Goal: Task Accomplishment & Management: Manage account settings

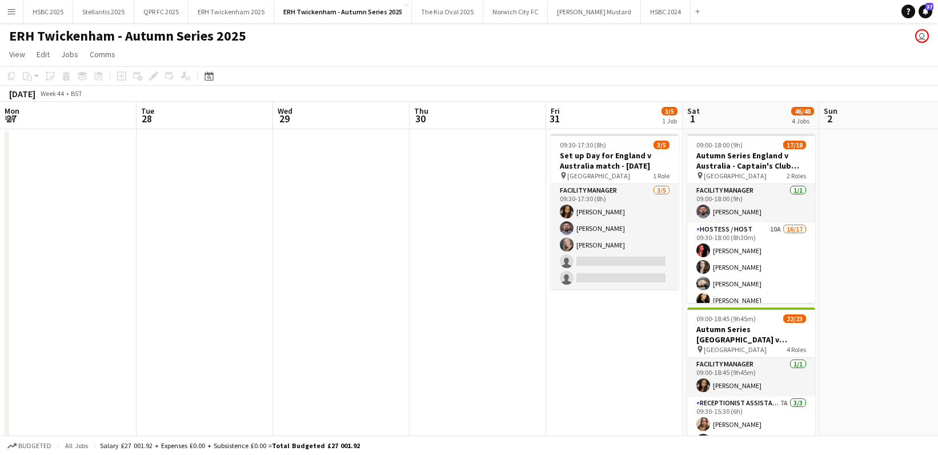
scroll to position [0, 331]
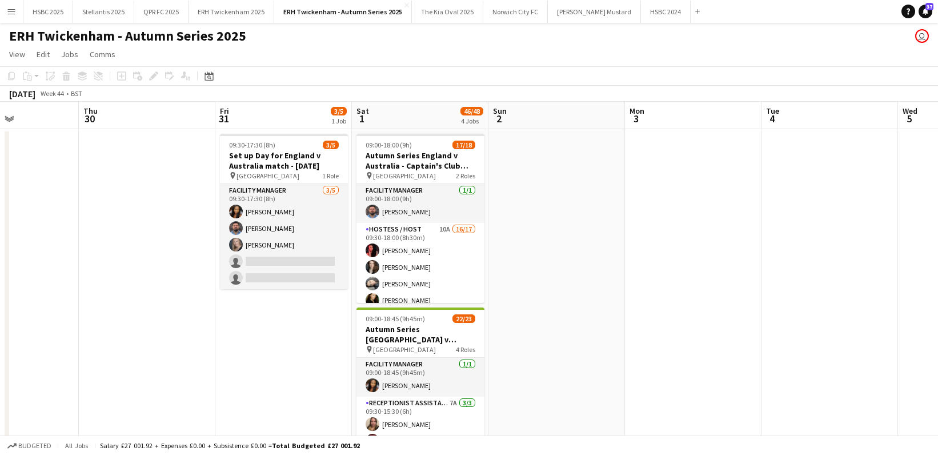
drag, startPoint x: 479, startPoint y: 252, endPoint x: 487, endPoint y: 248, distance: 8.9
click at [479, 252] on app-card-role "Hostess / Host 10A 16/17 09:30-18:00 (8h30m) [PERSON_NAME] Pricinoc [PERSON_NAM…" at bounding box center [420, 378] width 128 height 311
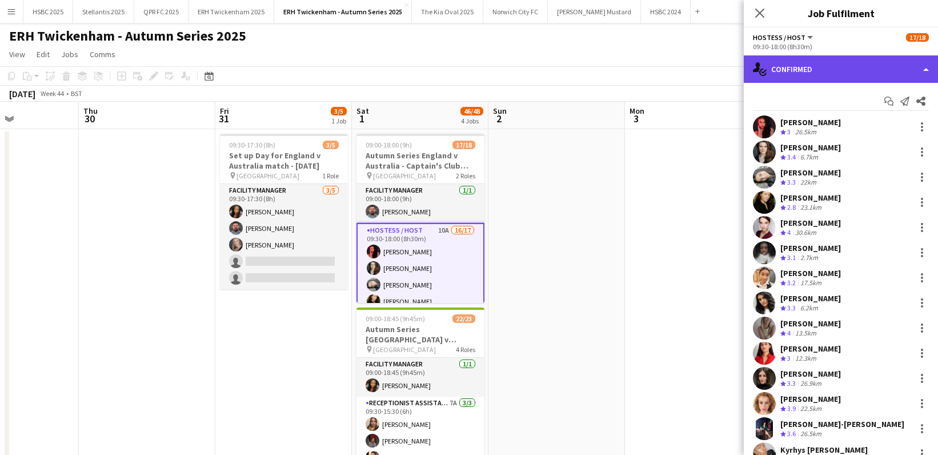
click at [859, 70] on div "single-neutral-actions-check-2 Confirmed" at bounding box center [841, 68] width 194 height 27
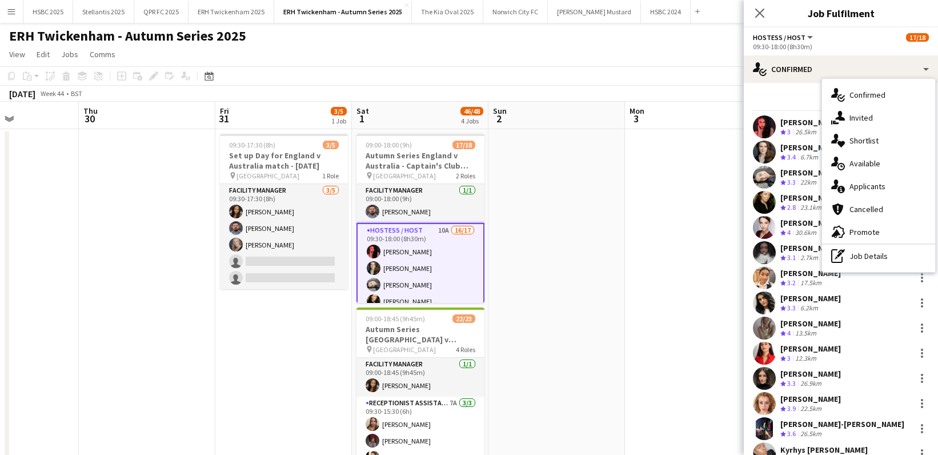
click at [901, 191] on div "single-neutral-actions-information Applicants" at bounding box center [878, 186] width 113 height 23
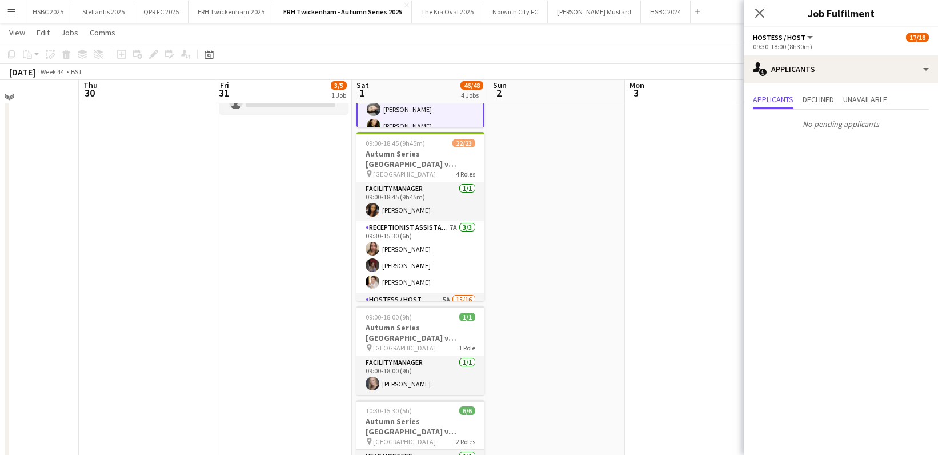
scroll to position [175, 0]
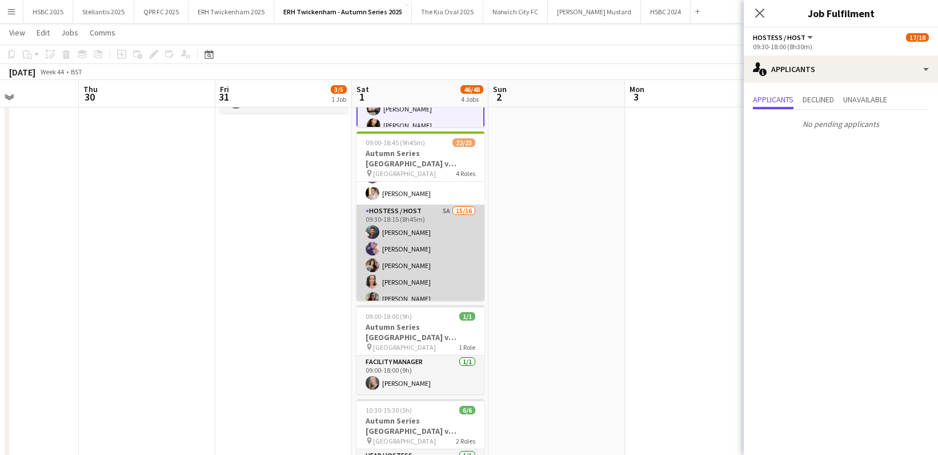
click at [435, 275] on app-card-role "Hostess / Host 5A 15/16 09:30-18:15 (8h45m) [PERSON_NAME] [PERSON_NAME] [PERSON…" at bounding box center [420, 348] width 128 height 287
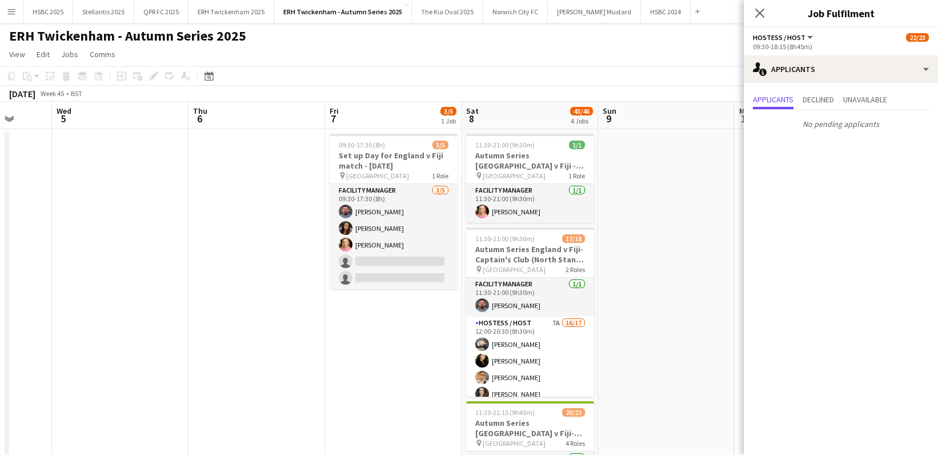
scroll to position [0, 370]
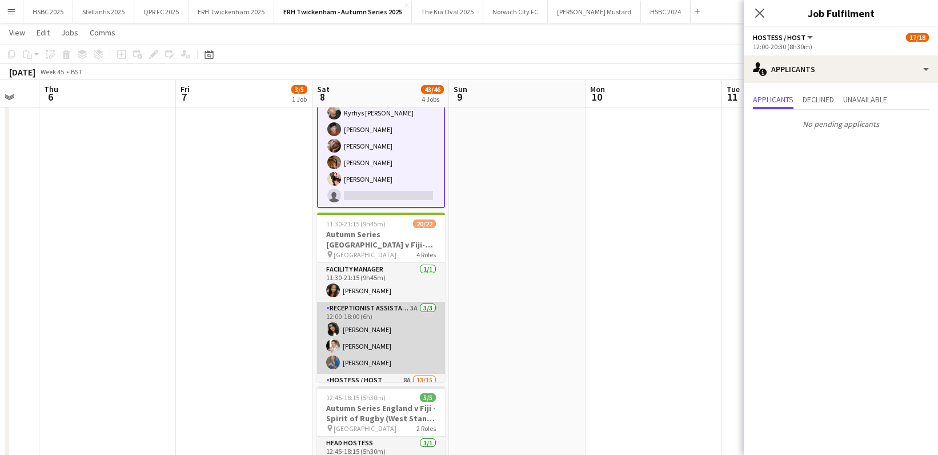
scroll to position [81, 0]
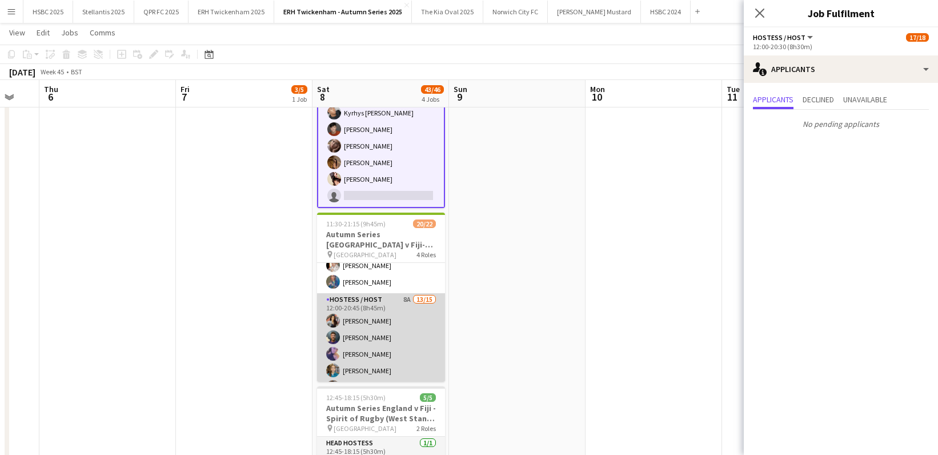
click at [374, 343] on app-card-role "Hostess / Host 8A 13/15 12:00-20:45 (8h45m) [PERSON_NAME] [PERSON_NAME] [PERSON…" at bounding box center [381, 428] width 128 height 271
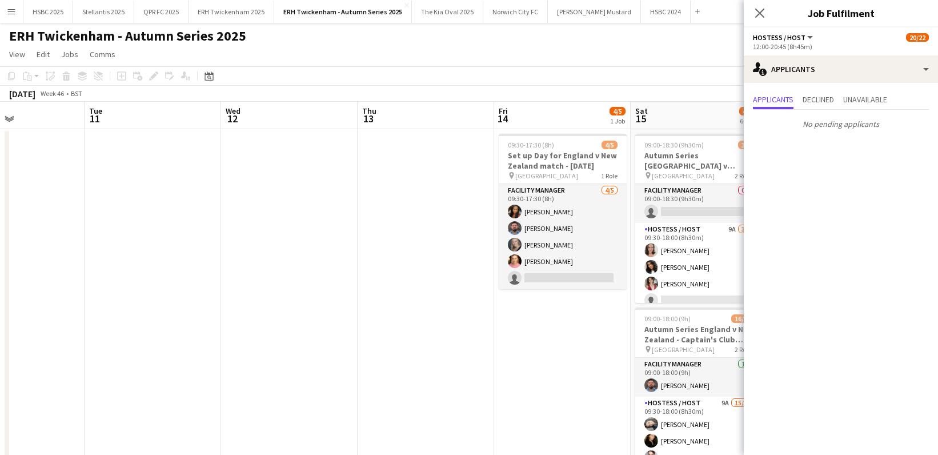
scroll to position [0, 344]
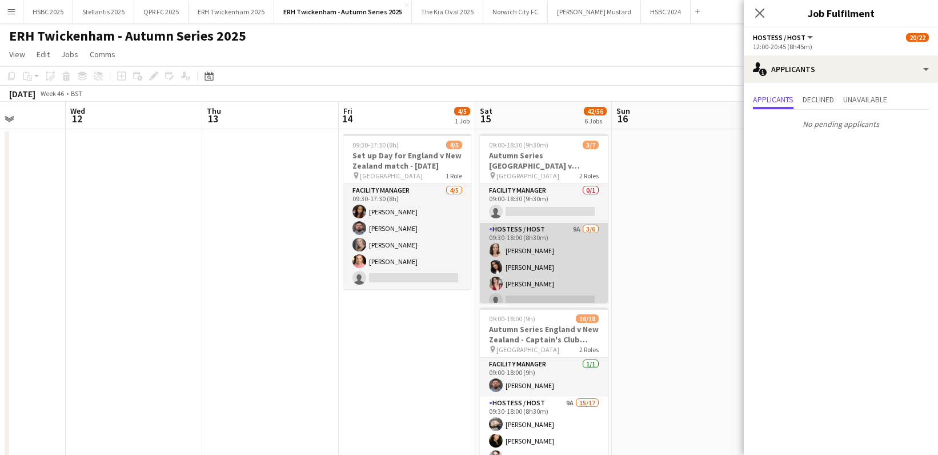
click at [557, 248] on app-card-role "Hostess / Host 9A [DATE] 09:30-18:00 (8h30m) [PERSON_NAME] [PERSON_NAME] [PERSO…" at bounding box center [544, 284] width 128 height 122
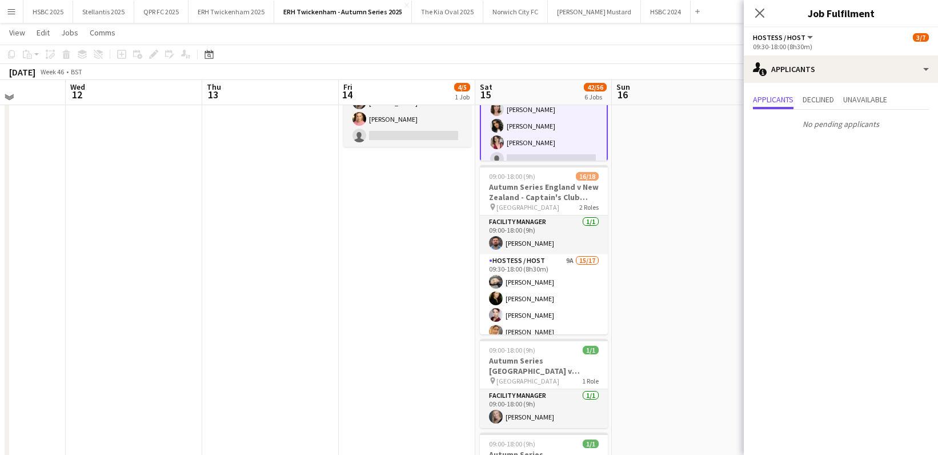
scroll to position [142, 0]
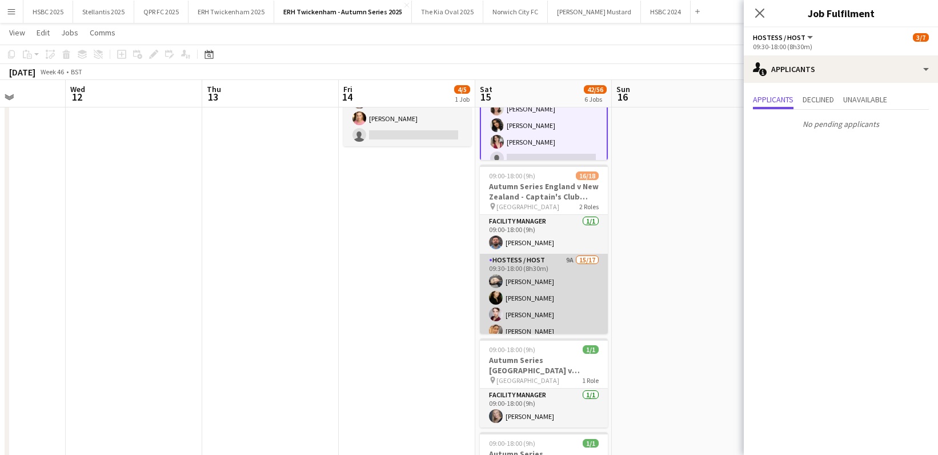
click at [564, 279] on app-card-role "Hostess / Host 9A 15/17 09:30-18:00 (8h30m) [PERSON_NAME] [PERSON_NAME] [PERSON…" at bounding box center [544, 406] width 128 height 304
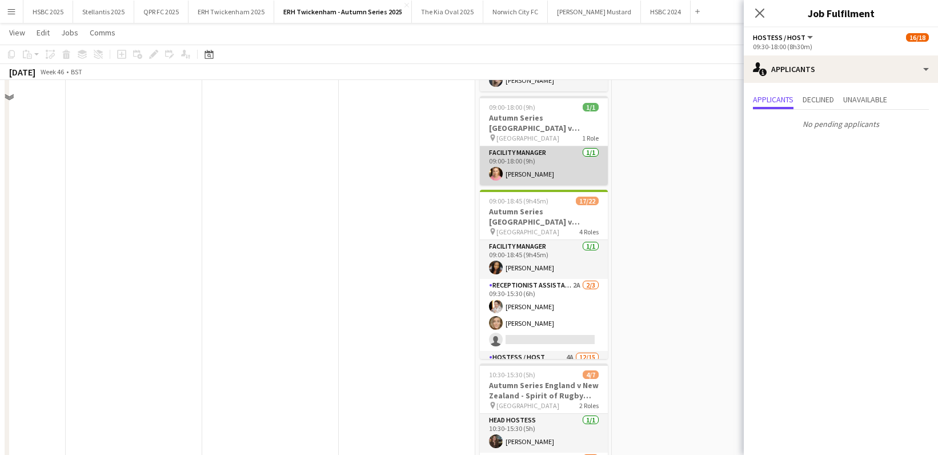
scroll to position [599, 0]
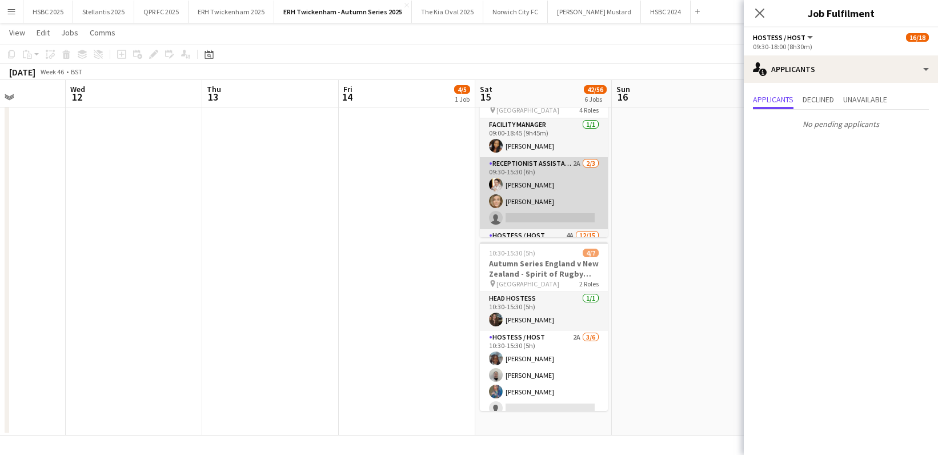
click at [546, 207] on app-card-role "Receptionist Assistant 2A [DATE] 09:30-15:30 (6h) [PERSON_NAME] [PERSON_NAME] s…" at bounding box center [544, 193] width 128 height 72
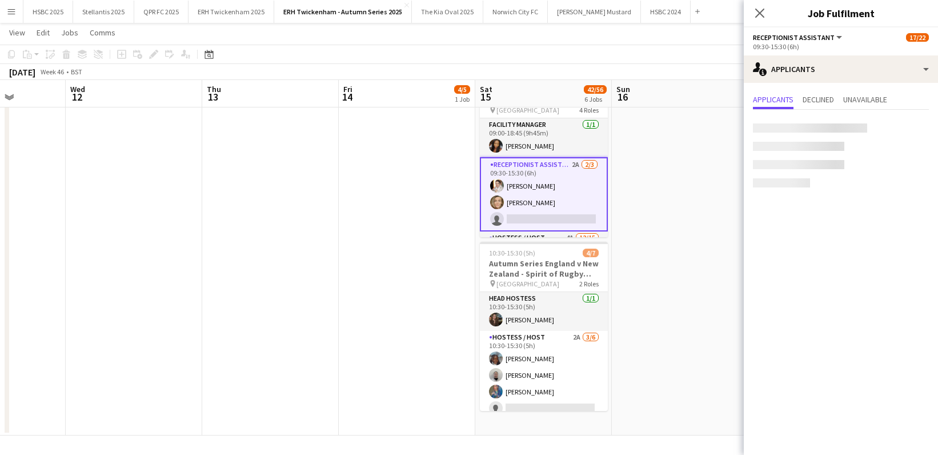
scroll to position [224, 0]
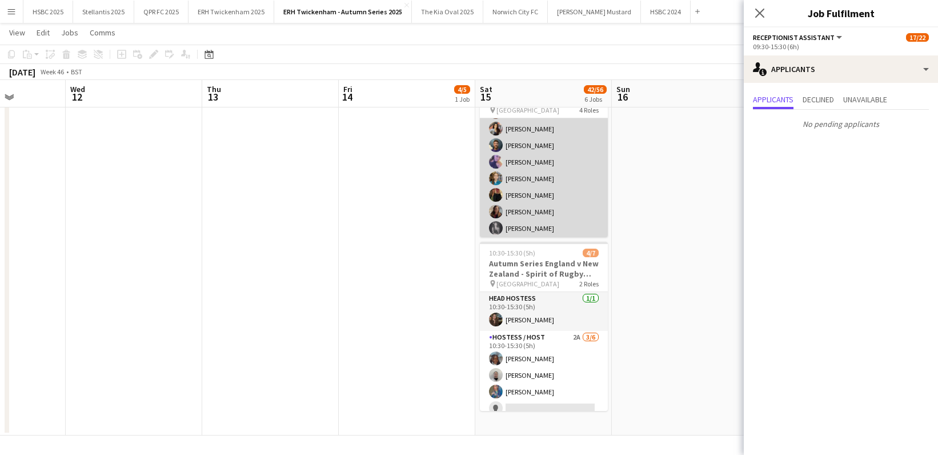
click at [546, 207] on app-card-role "Hostess / Host 4A [DATE] 09:30-18:15 (8h45m) [PERSON_NAME] [PERSON_NAME] [PERSO…" at bounding box center [544, 220] width 128 height 271
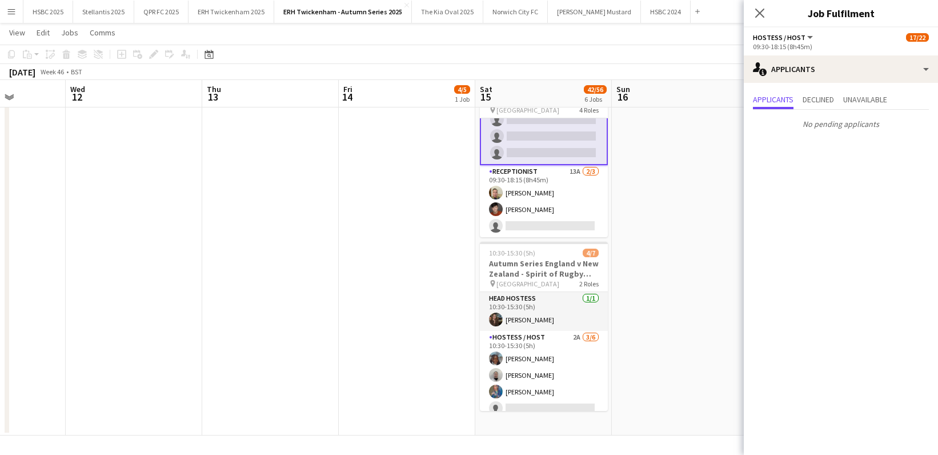
click at [546, 207] on app-card-role "Receptionist 13A [DATE] 09:30-18:15 (8h45m) [PERSON_NAME] [PERSON_NAME] single-…" at bounding box center [544, 201] width 128 height 72
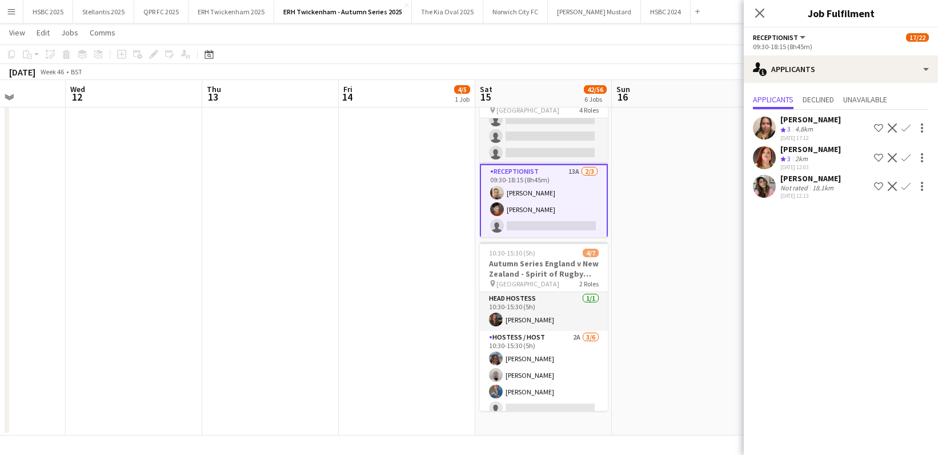
click at [762, 190] on app-user-avatar at bounding box center [764, 186] width 23 height 23
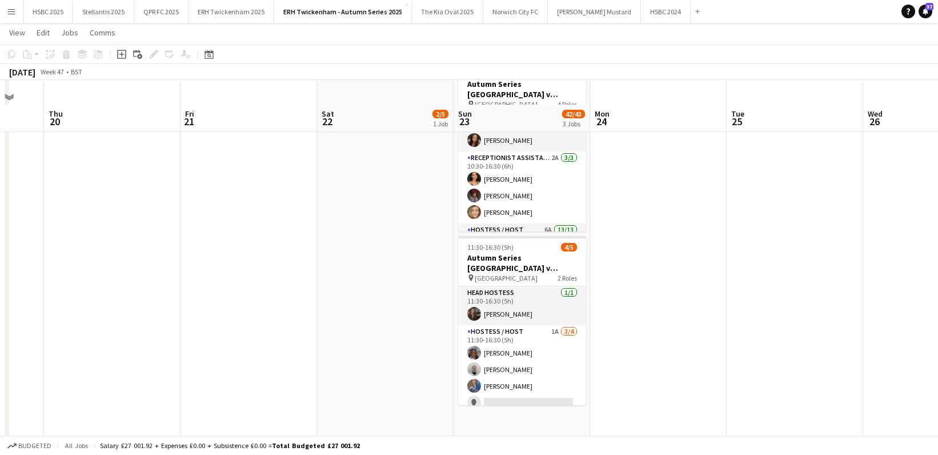
scroll to position [274, 0]
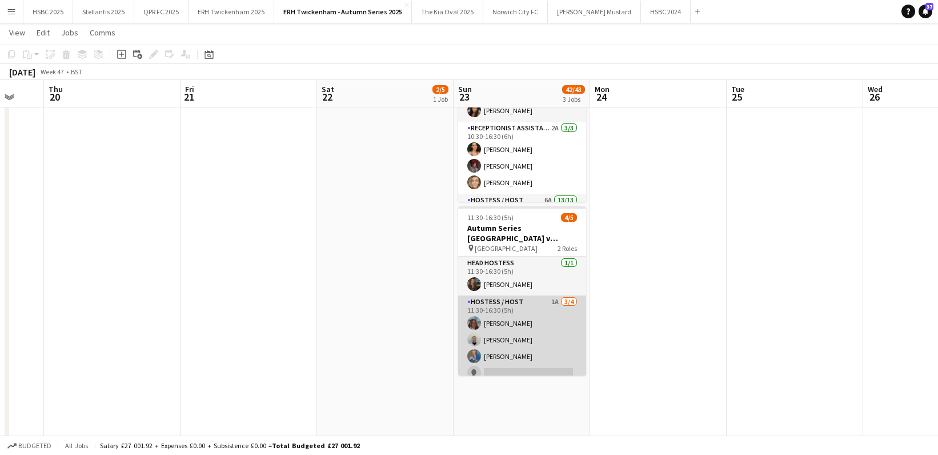
click at [563, 340] on app-card-role "Hostess / Host 1A [DATE] 11:30-16:30 (5h) [PERSON_NAME] [PERSON_NAME] [PERSON_N…" at bounding box center [522, 339] width 128 height 89
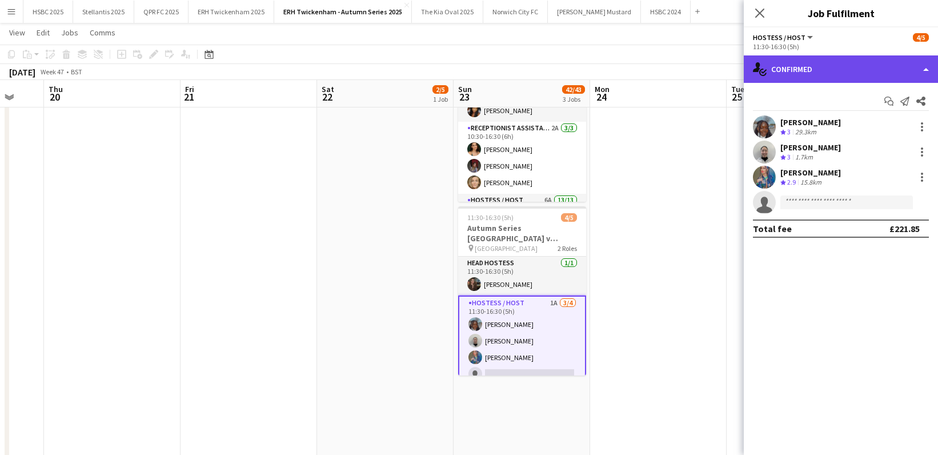
click at [815, 72] on div "single-neutral-actions-check-2 Confirmed" at bounding box center [841, 68] width 194 height 27
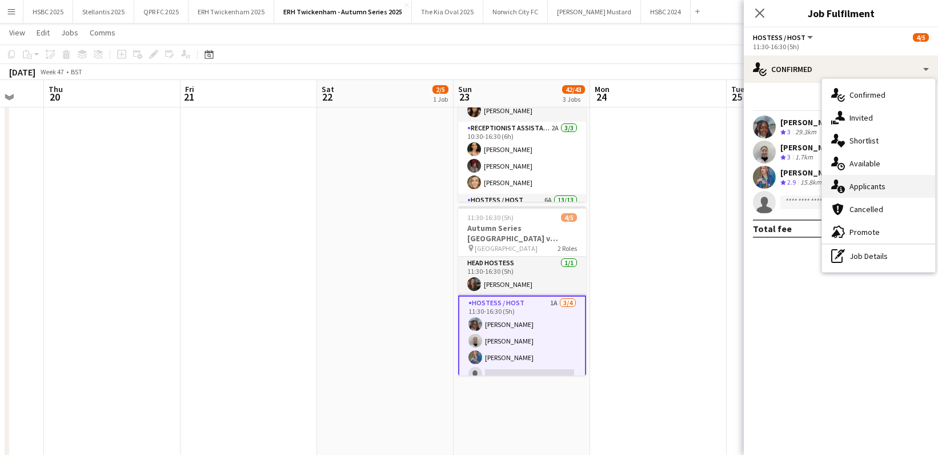
click at [885, 185] on div "single-neutral-actions-information Applicants" at bounding box center [878, 186] width 113 height 23
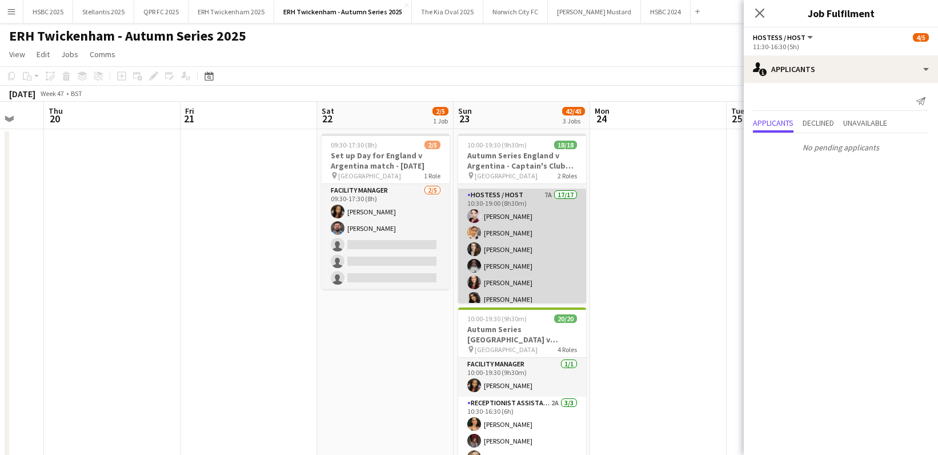
scroll to position [0, 0]
